Goal: Task Accomplishment & Management: Use online tool/utility

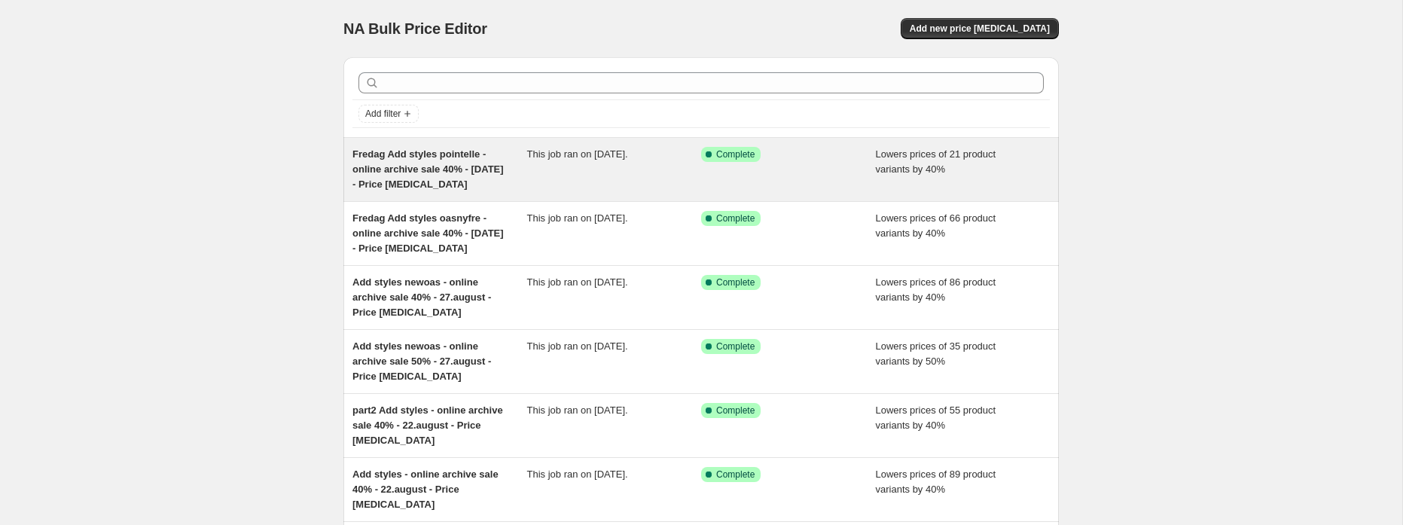
click at [514, 179] on div "Fredag Add styles pointelle - online archive sale 40% - [DATE] - Price [MEDICAL…" at bounding box center [439, 169] width 175 height 45
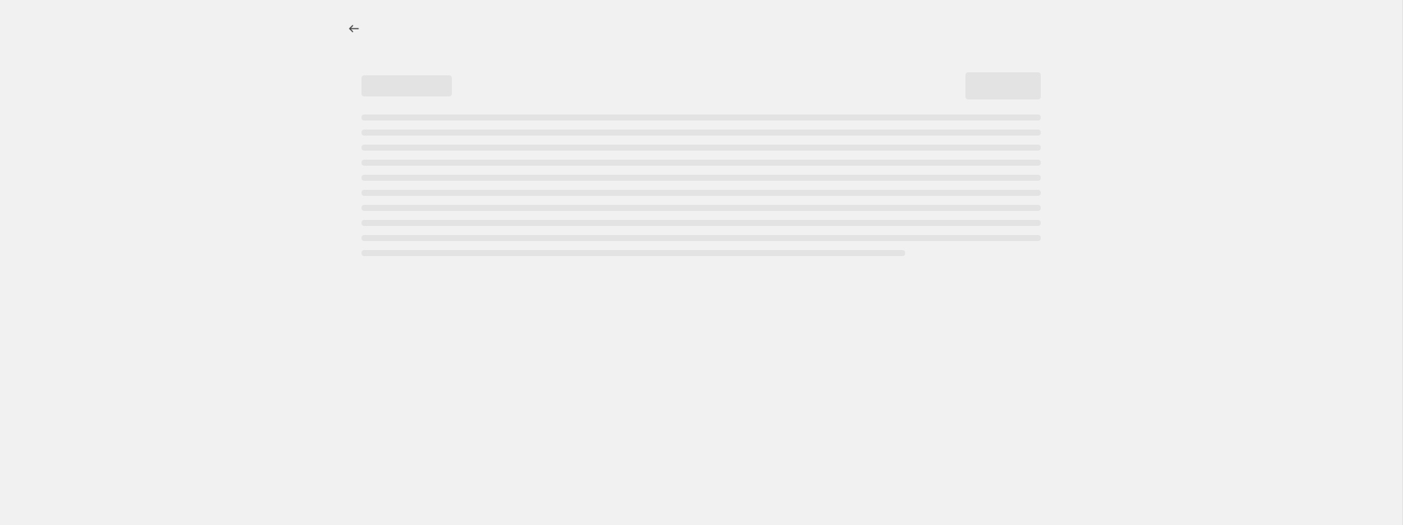
select select "percentage"
select select "tag"
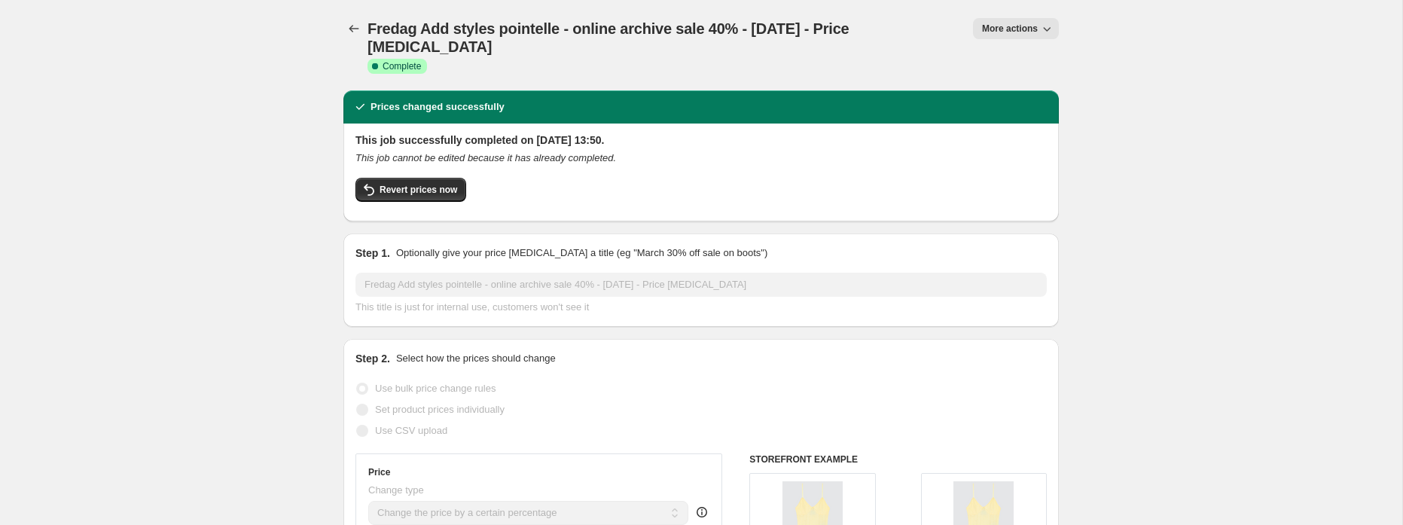
click at [1044, 30] on icon "button" at bounding box center [1046, 28] width 15 height 15
click at [1022, 81] on span "Copy to new job" at bounding box center [1015, 85] width 70 height 11
select select "percentage"
select select "tag"
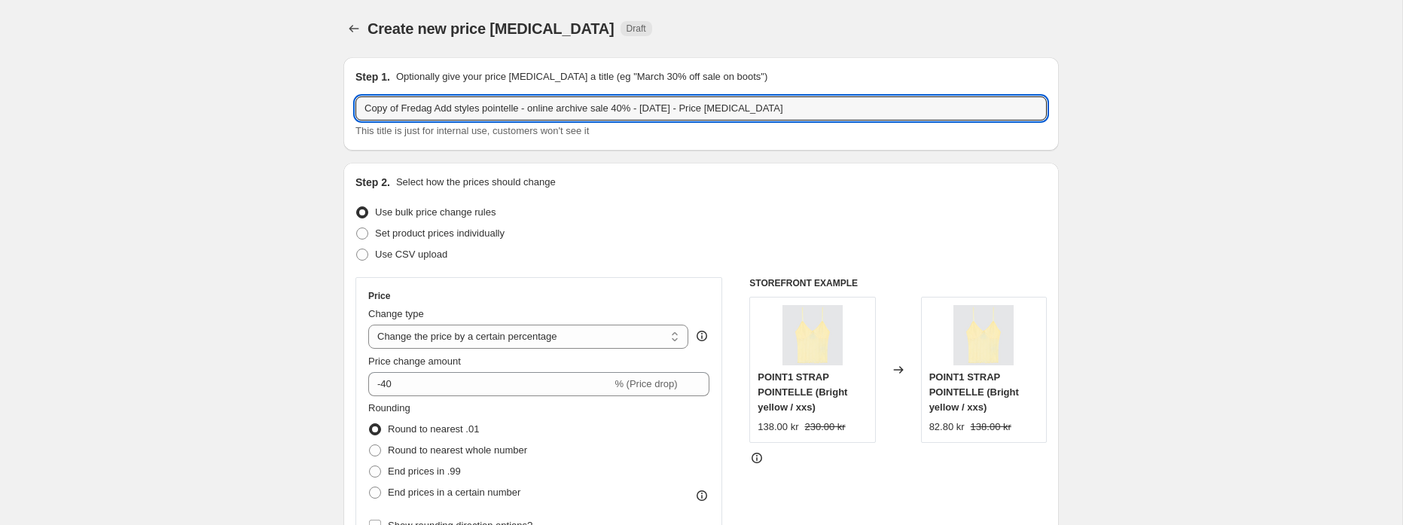
drag, startPoint x: 403, startPoint y: 107, endPoint x: 309, endPoint y: 100, distance: 93.6
drag, startPoint x: 489, startPoint y: 107, endPoint x: 453, endPoint y: 108, distance: 36.2
click at [453, 108] on input "tirsdag Add styles pointelle - online archive sale 40% - [DATE] - Price [MEDICA…" at bounding box center [700, 108] width 691 height 24
click at [587, 108] on input "tirsdag Add styles - online archive sale 40% - [DATE] - Price [MEDICAL_DATA]" at bounding box center [700, 108] width 691 height 24
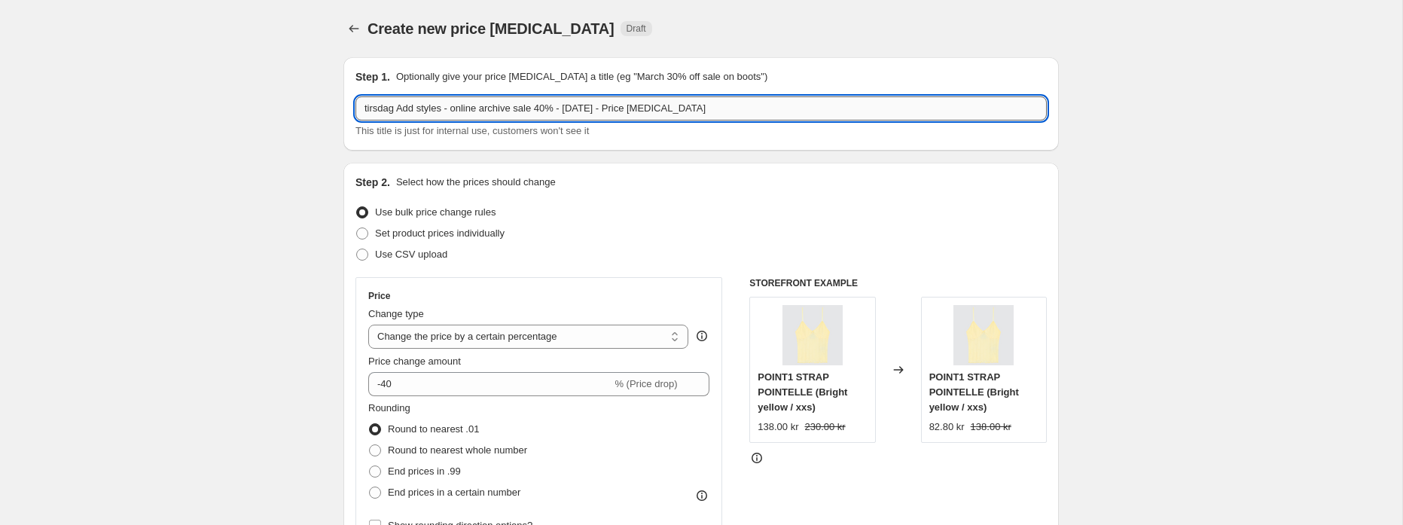
drag, startPoint x: 615, startPoint y: 109, endPoint x: 587, endPoint y: 111, distance: 28.7
click at [587, 111] on input "tirsdag Add styles - online archive sale 40% - [DATE] - Price [MEDICAL_DATA]" at bounding box center [700, 108] width 691 height 24
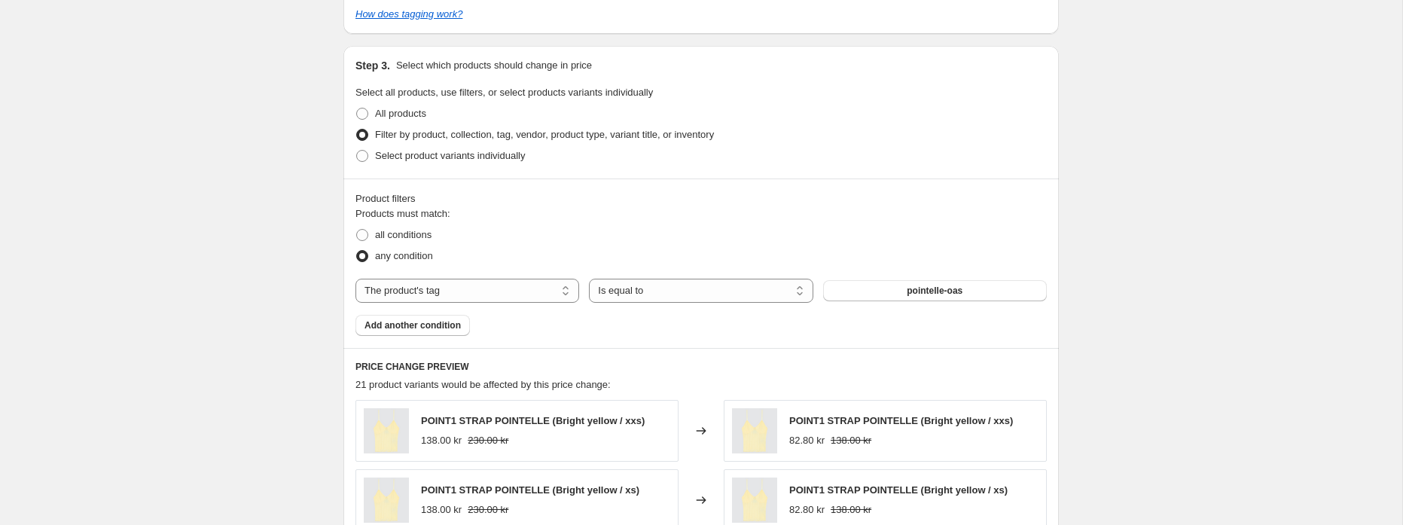
scroll to position [765, 0]
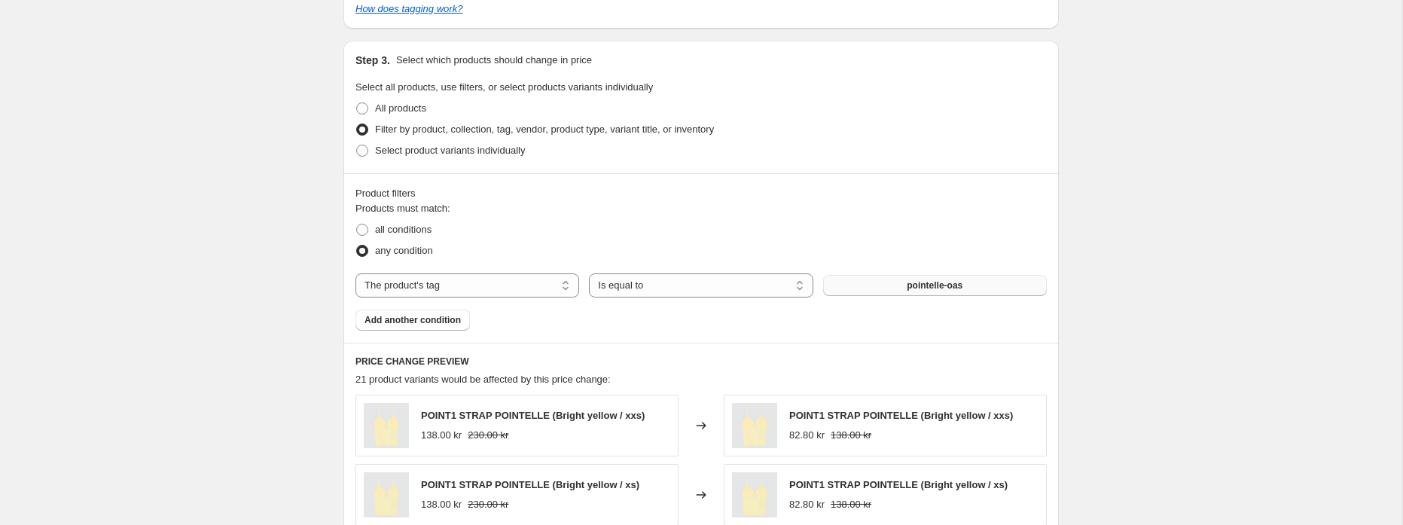
type input "tirsdag Add styles - online archive sale 40% - [DATE] - Price [MEDICAL_DATA]"
click at [945, 291] on button "pointelle-oas" at bounding box center [935, 285] width 224 height 21
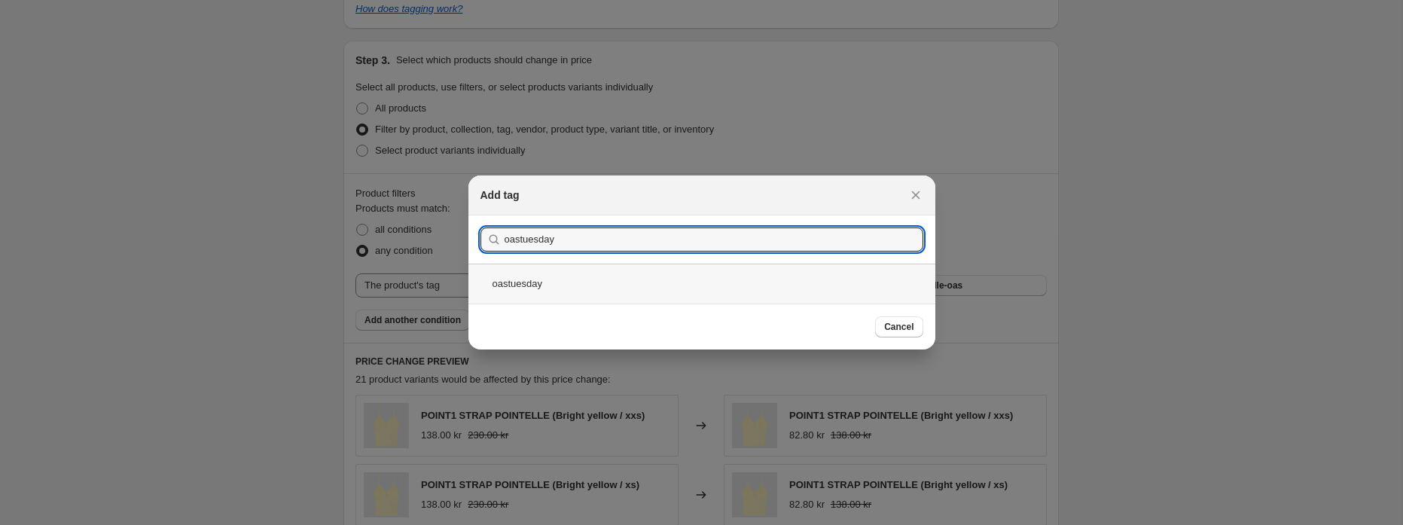
type input "oastuesday"
click at [548, 283] on div "oastuesday" at bounding box center [701, 284] width 467 height 40
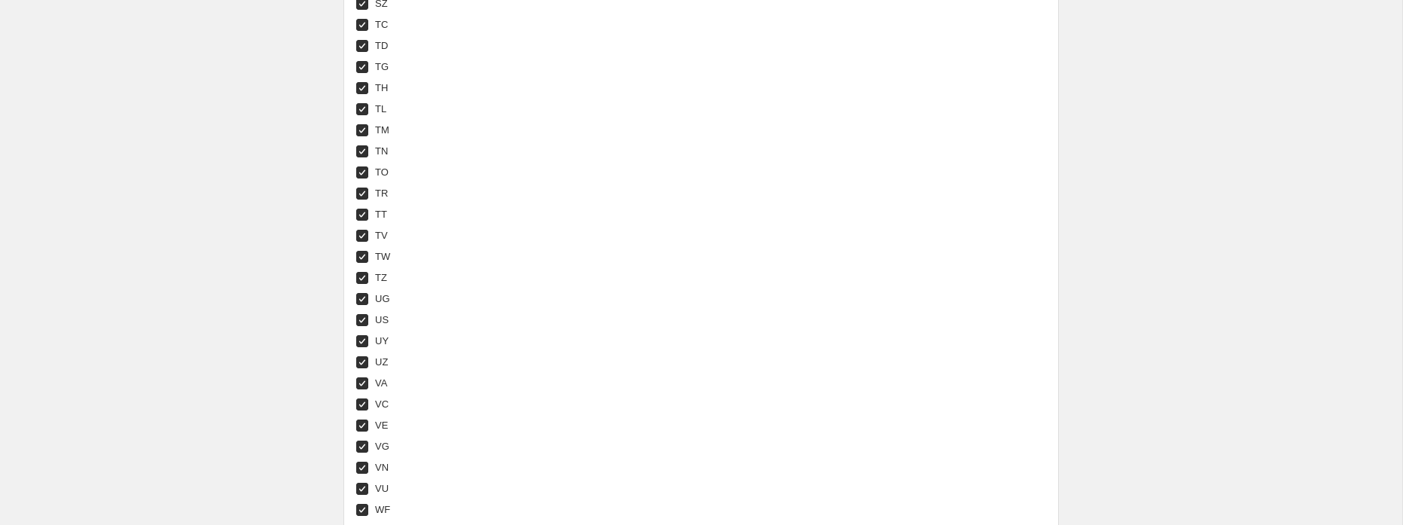
scroll to position [5781, 0]
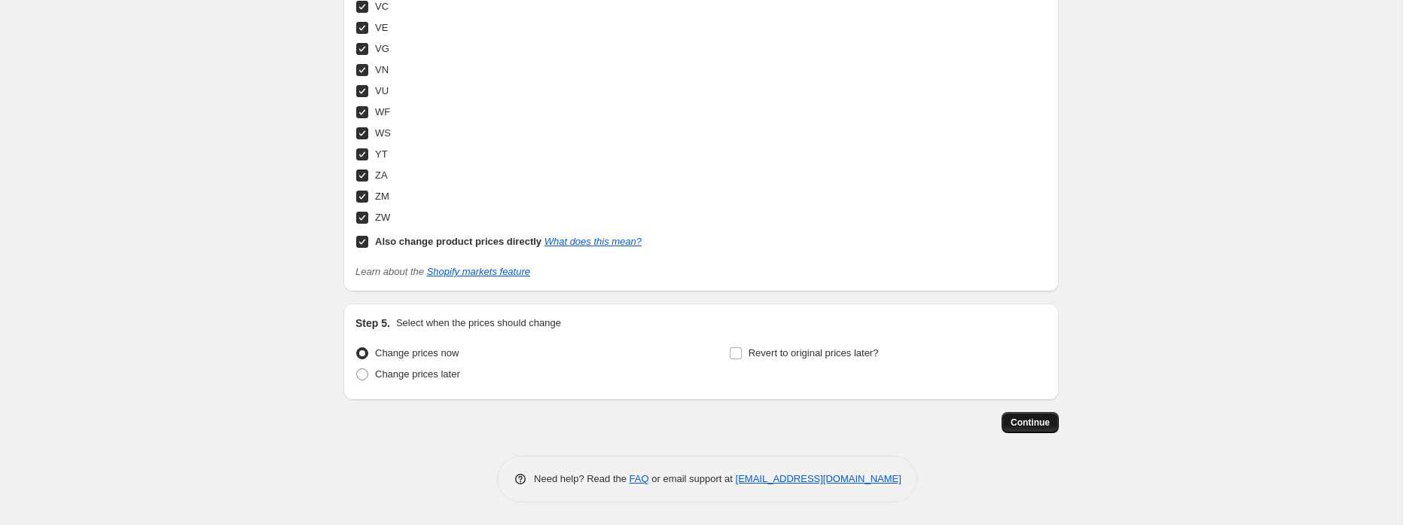
click at [1027, 422] on span "Continue" at bounding box center [1029, 422] width 39 height 12
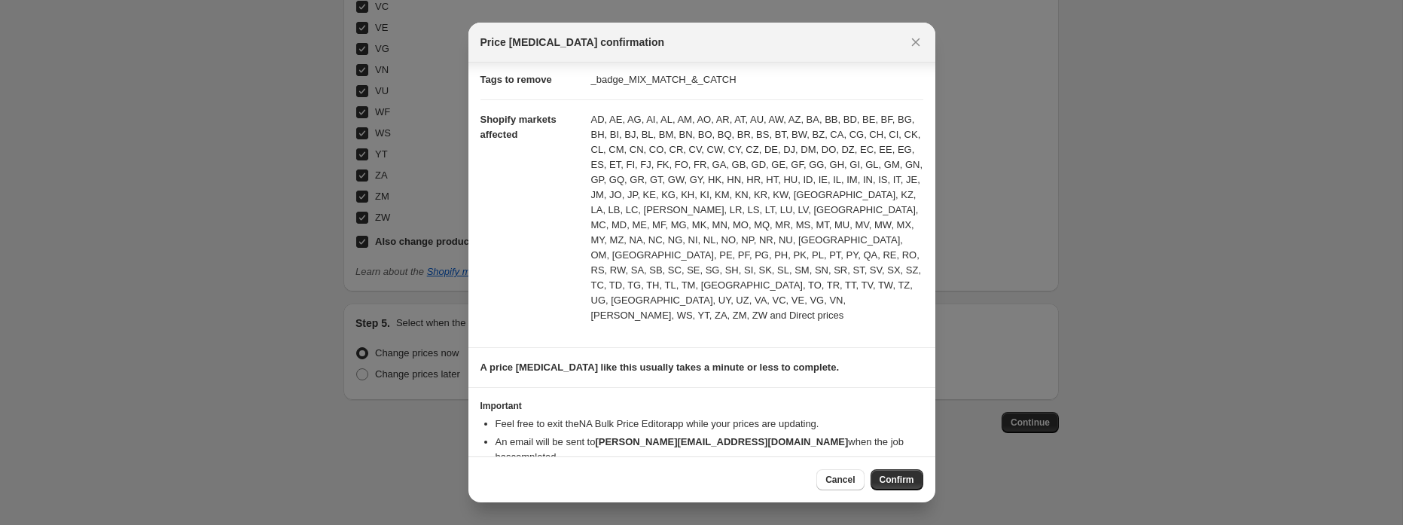
scroll to position [270, 0]
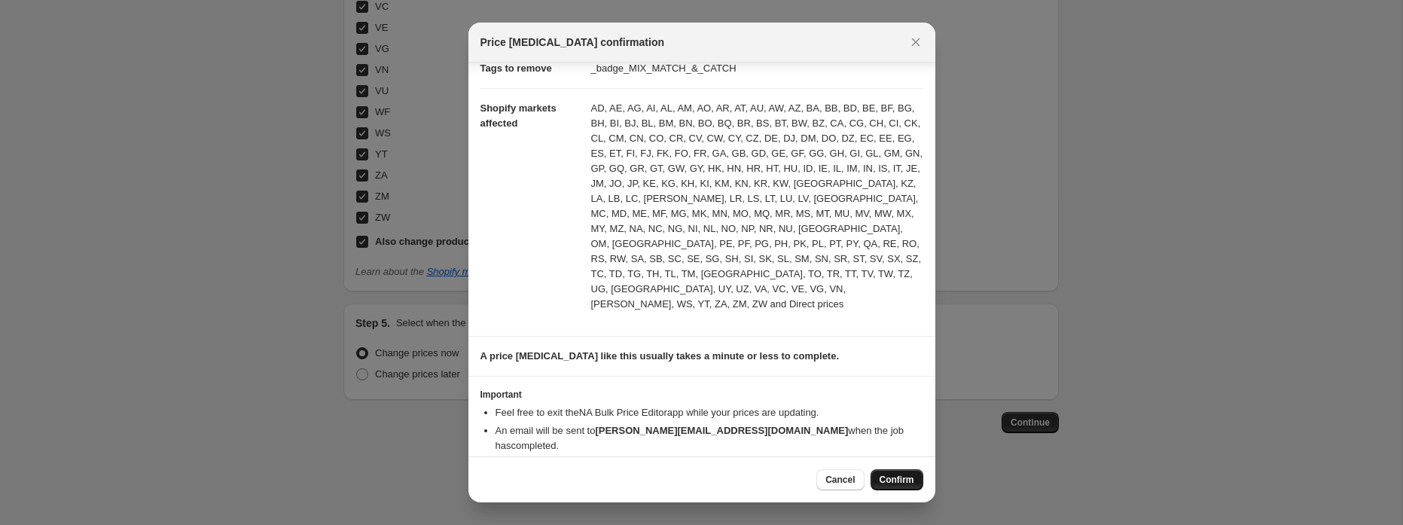
click at [885, 480] on span "Confirm" at bounding box center [896, 480] width 35 height 12
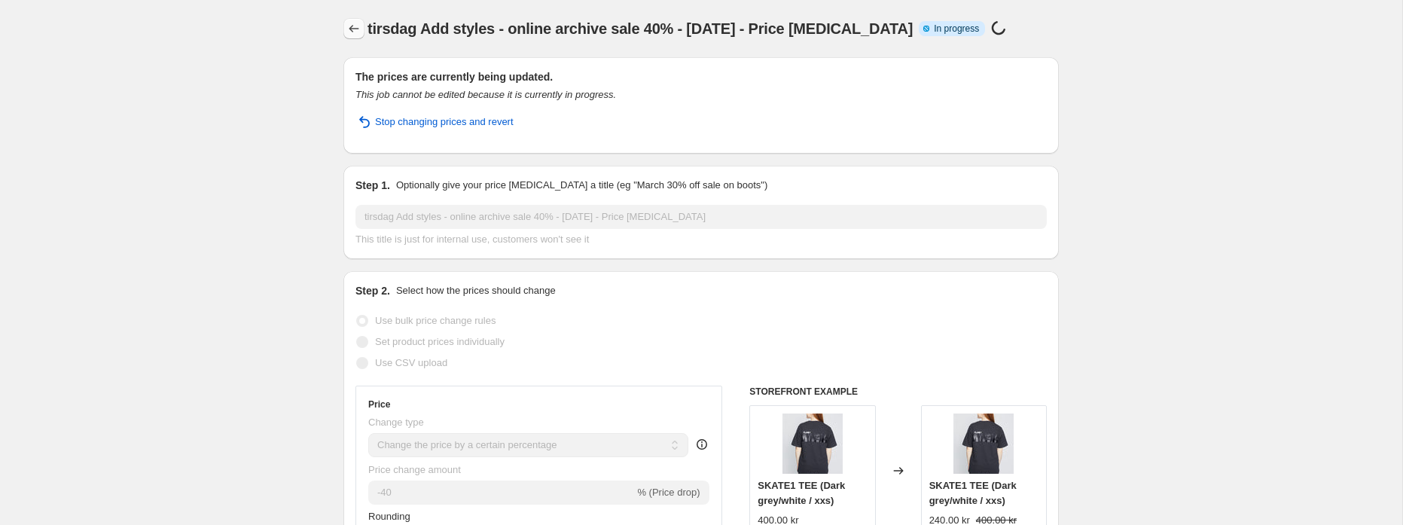
click at [360, 32] on icon "Price change jobs" at bounding box center [353, 28] width 15 height 15
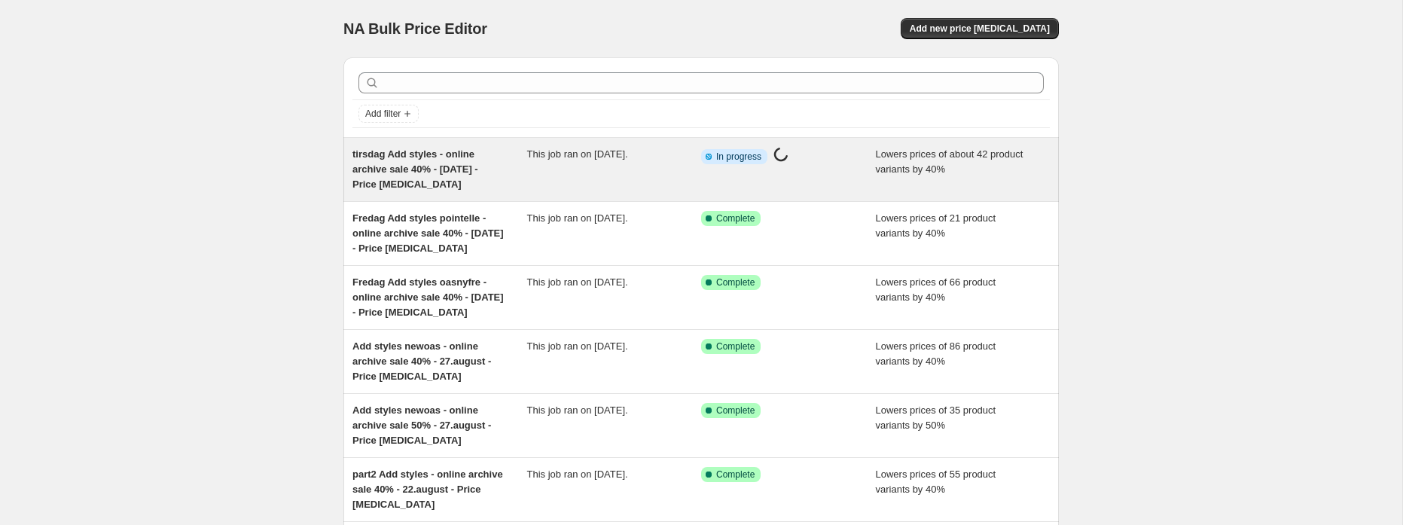
click at [647, 164] on div "This job ran on [DATE]." at bounding box center [614, 169] width 175 height 45
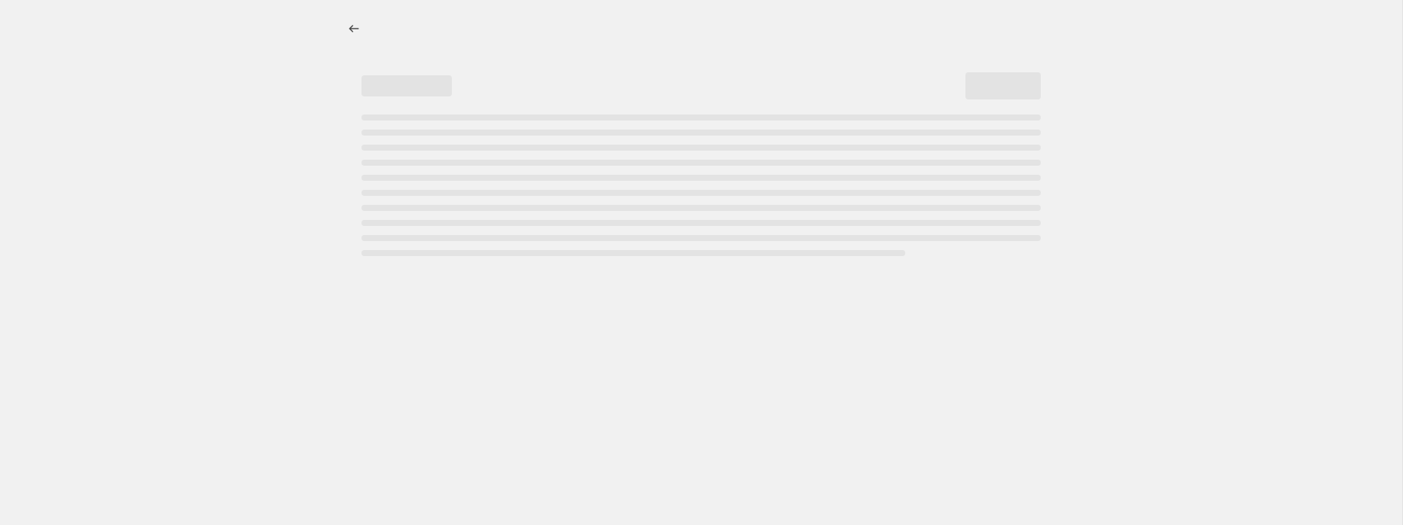
select select "percentage"
select select "tag"
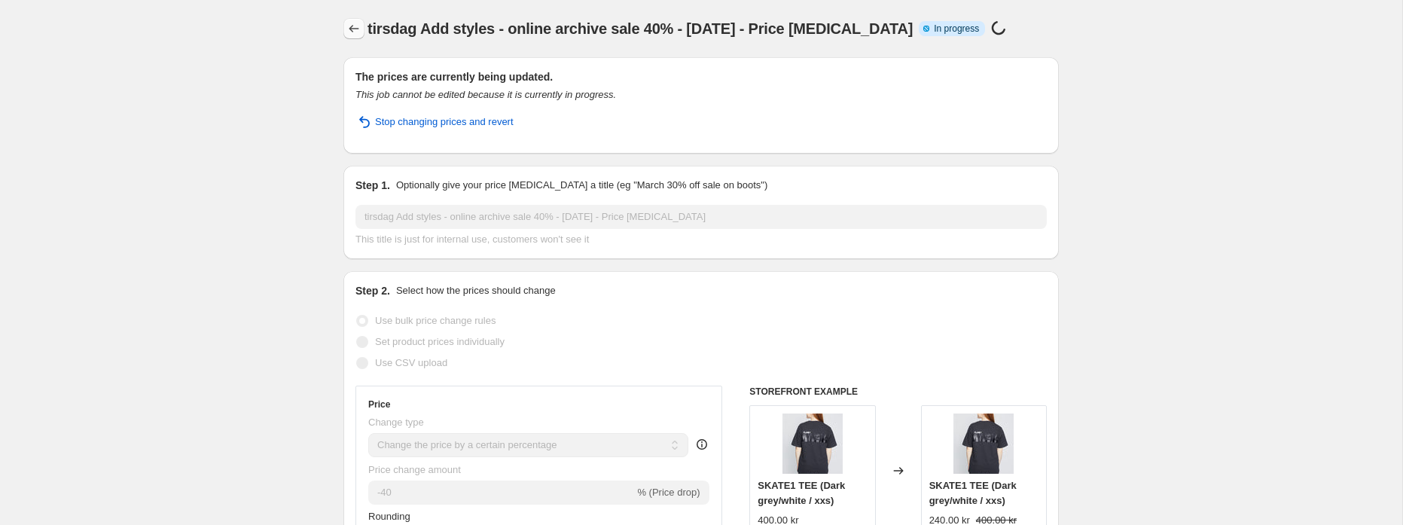
click at [350, 24] on icon "Price change jobs" at bounding box center [353, 28] width 15 height 15
